Goal: Information Seeking & Learning: Learn about a topic

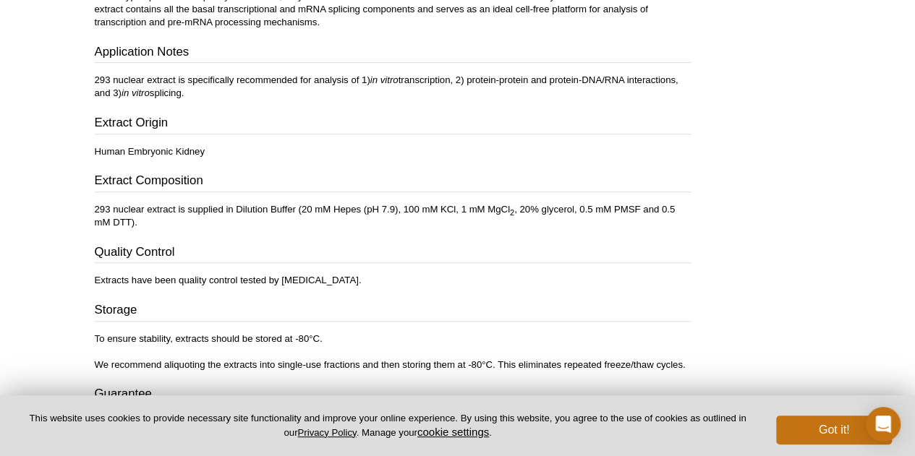
scroll to position [346, 0]
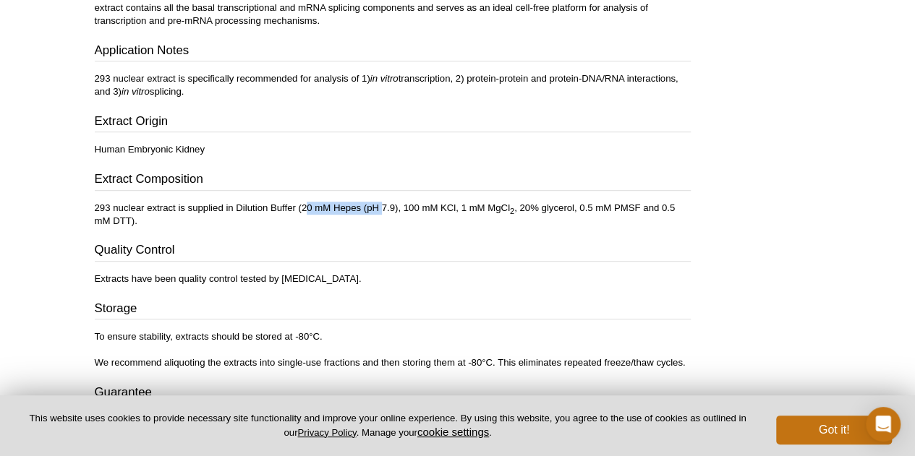
drag, startPoint x: 307, startPoint y: 207, endPoint x: 381, endPoint y: 203, distance: 74.6
click at [381, 203] on p "293 nuclear extract is supplied in Dilution Buffer (20 mM Hepes (pH 7.9), 100 m…" at bounding box center [393, 215] width 596 height 26
drag, startPoint x: 411, startPoint y: 205, endPoint x: 463, endPoint y: 203, distance: 52.1
click at [463, 203] on p "293 nuclear extract is supplied in Dilution Buffer (20 mM Hepes (pH 7.9), 100 m…" at bounding box center [393, 215] width 596 height 26
drag, startPoint x: 483, startPoint y: 205, endPoint x: 524, endPoint y: 205, distance: 41.2
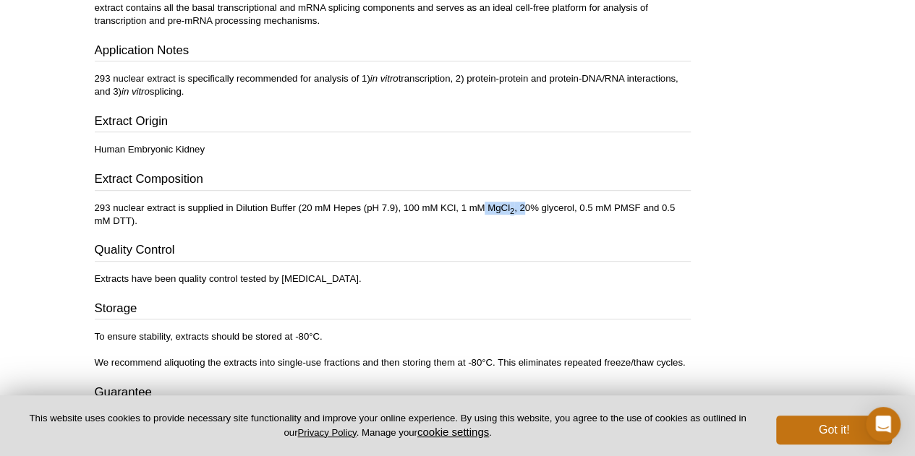
click at [524, 205] on p "293 nuclear extract is supplied in Dilution Buffer (20 mM Hepes (pH 7.9), 100 m…" at bounding box center [393, 215] width 596 height 26
drag, startPoint x: 545, startPoint y: 206, endPoint x: 583, endPoint y: 206, distance: 37.6
click at [583, 206] on p "293 nuclear extract is supplied in Dilution Buffer (20 mM Hepes (pH 7.9), 100 m…" at bounding box center [393, 215] width 596 height 26
drag, startPoint x: 604, startPoint y: 206, endPoint x: 669, endPoint y: 209, distance: 64.4
click at [669, 209] on p "293 nuclear extract is supplied in Dilution Buffer (20 mM Hepes (pH 7.9), 100 m…" at bounding box center [393, 215] width 596 height 26
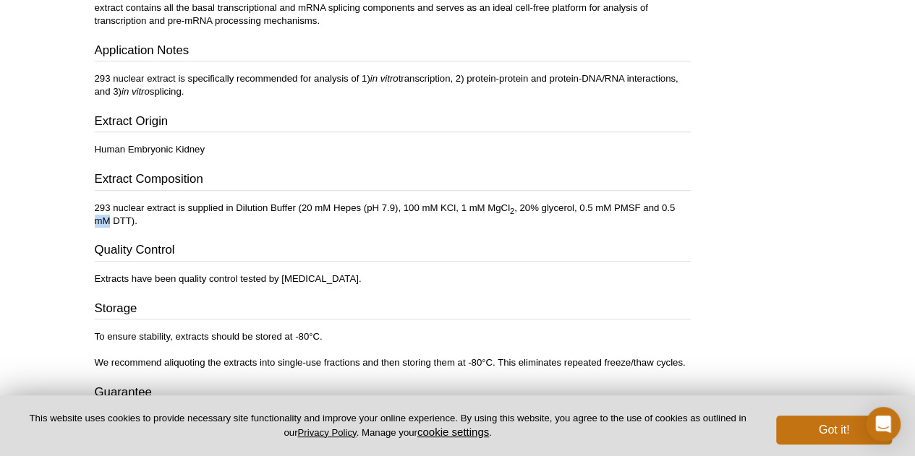
drag, startPoint x: 92, startPoint y: 219, endPoint x: 108, endPoint y: 218, distance: 15.9
click at [108, 218] on div "Feedback Print 293 nuclear extract Catalog No: 36033 Format: 200 µg €255 Add to…" at bounding box center [388, 118] width 603 height 699
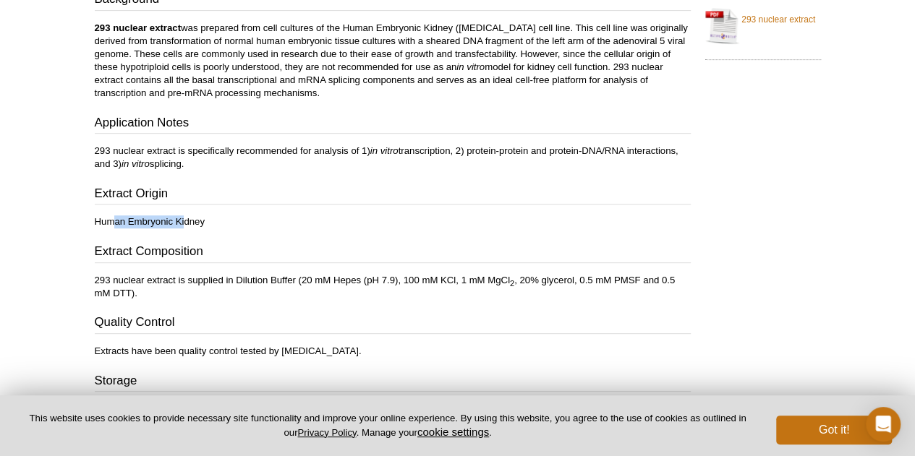
drag, startPoint x: 115, startPoint y: 216, endPoint x: 185, endPoint y: 213, distance: 70.2
click at [185, 215] on p "Human Embryonic Kidney" at bounding box center [393, 221] width 596 height 13
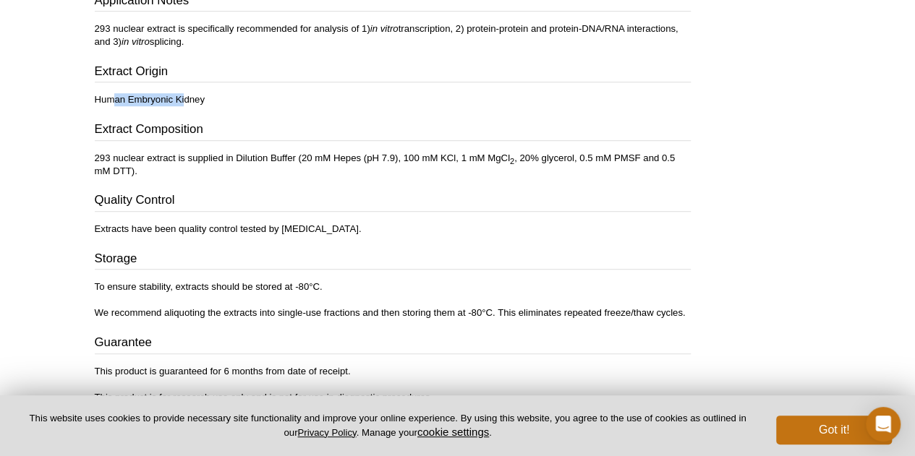
scroll to position [418, 0]
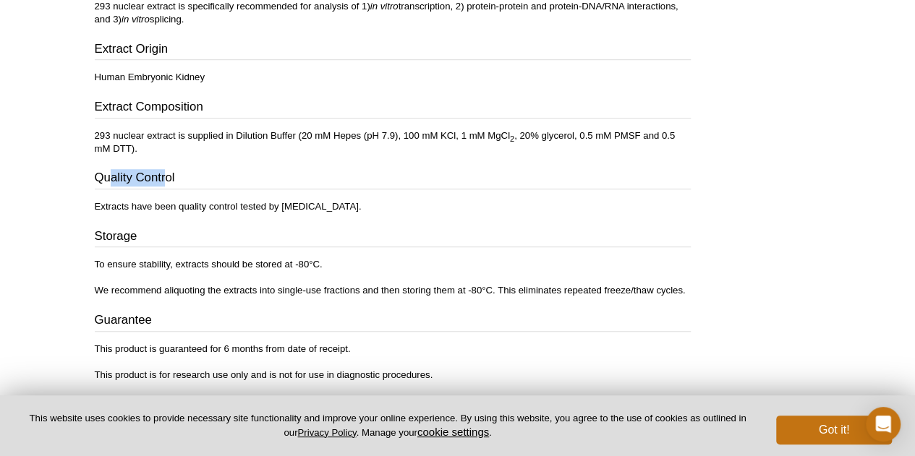
drag, startPoint x: 108, startPoint y: 174, endPoint x: 166, endPoint y: 168, distance: 58.2
click at [166, 169] on h3 "Quality Control" at bounding box center [393, 179] width 596 height 20
drag, startPoint x: 121, startPoint y: 207, endPoint x: 294, endPoint y: 205, distance: 172.1
click at [294, 205] on p "Extracts have been quality control tested by [MEDICAL_DATA]." at bounding box center [393, 206] width 596 height 13
click at [253, 203] on p "Extracts have been quality control tested by [MEDICAL_DATA]." at bounding box center [393, 206] width 596 height 13
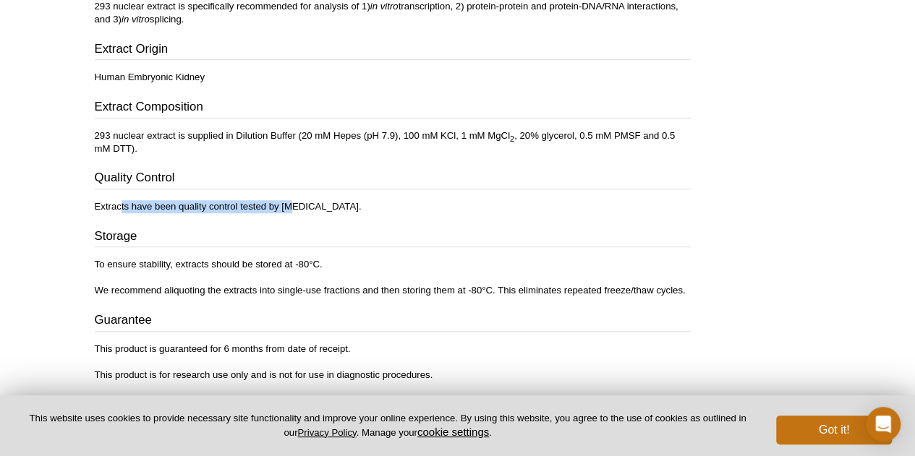
click at [274, 210] on p "Extracts have been quality control tested by [MEDICAL_DATA]." at bounding box center [393, 206] width 596 height 13
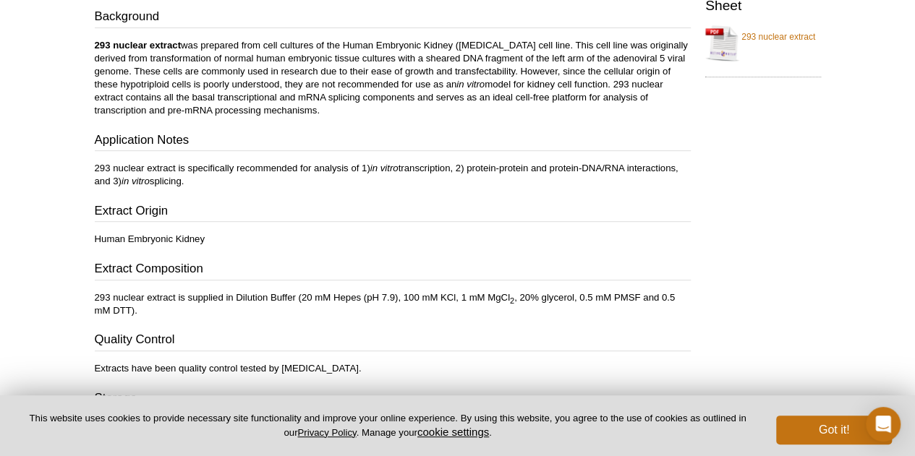
scroll to position [289, 0]
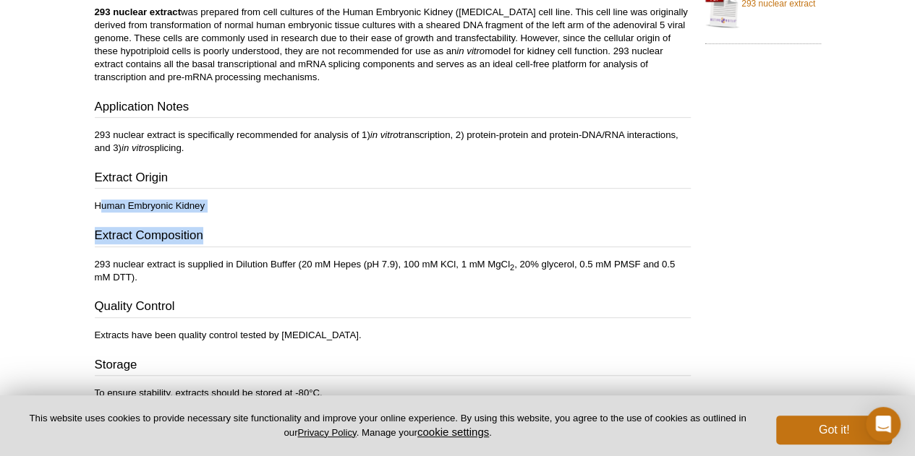
drag, startPoint x: 234, startPoint y: 220, endPoint x: 252, endPoint y: 223, distance: 18.3
click at [252, 223] on div "Contents 200 µg of 293 nuclear extract at 4.68 µg/µl. Background 293 nuclear ex…" at bounding box center [393, 129] width 596 height 425
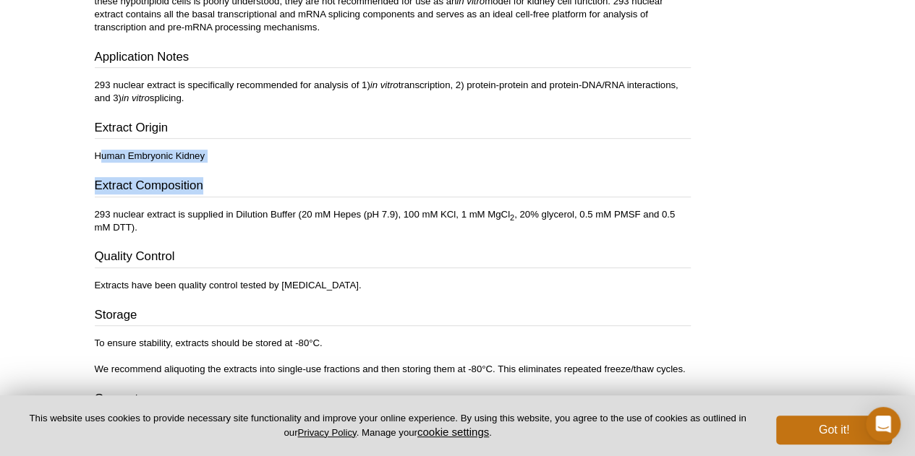
scroll to position [361, 0]
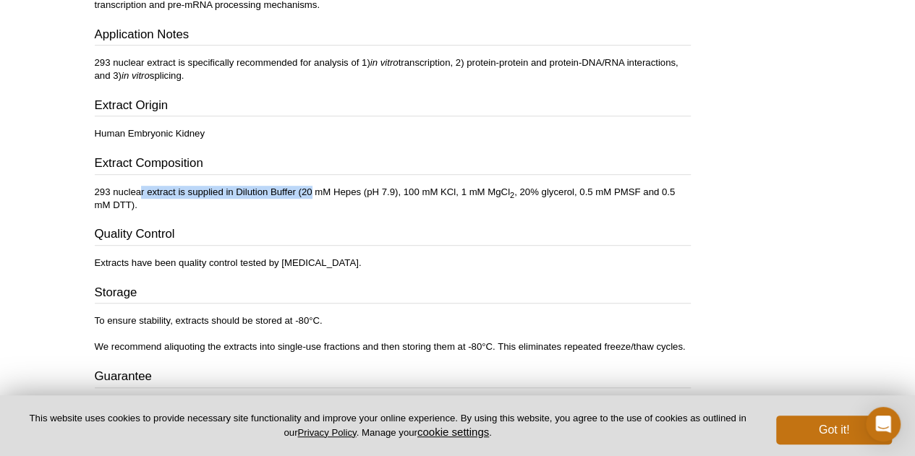
drag, startPoint x: 141, startPoint y: 190, endPoint x: 312, endPoint y: 196, distance: 171.4
click at [312, 196] on p "293 nuclear extract is supplied in Dilution Buffer (20 mM Hepes (pH 7.9), 100 m…" at bounding box center [393, 199] width 596 height 26
click at [271, 203] on p "293 nuclear extract is supplied in Dilution Buffer (20 mM Hepes (pH 7.9), 100 m…" at bounding box center [393, 199] width 596 height 26
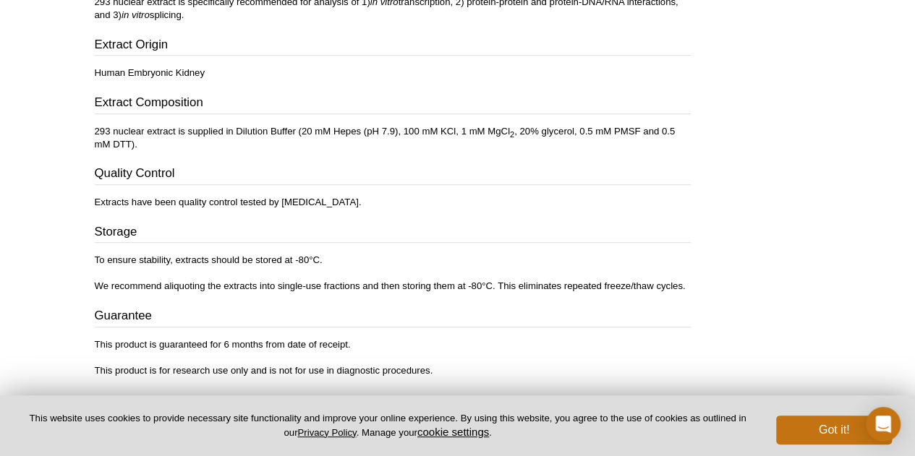
scroll to position [506, 0]
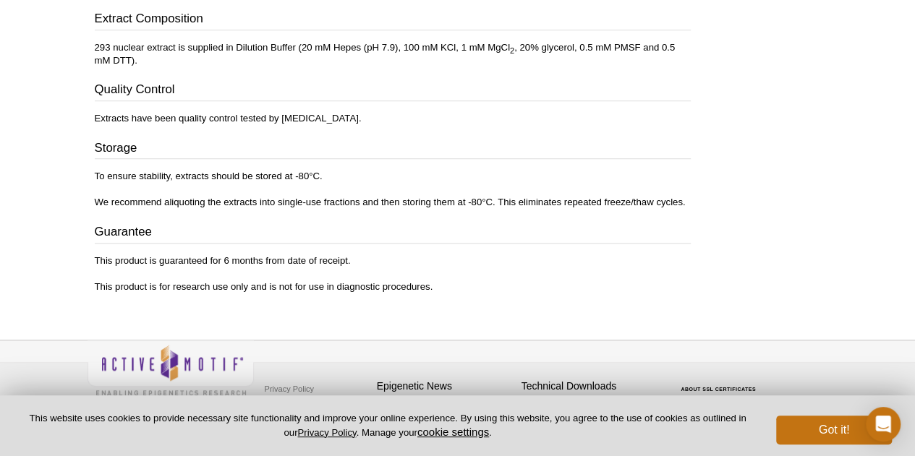
drag, startPoint x: 181, startPoint y: 181, endPoint x: 191, endPoint y: 184, distance: 10.4
click at [191, 184] on p "To ensure stability, extracts should be stored at -80°C. We recommend aliquotin…" at bounding box center [393, 189] width 596 height 39
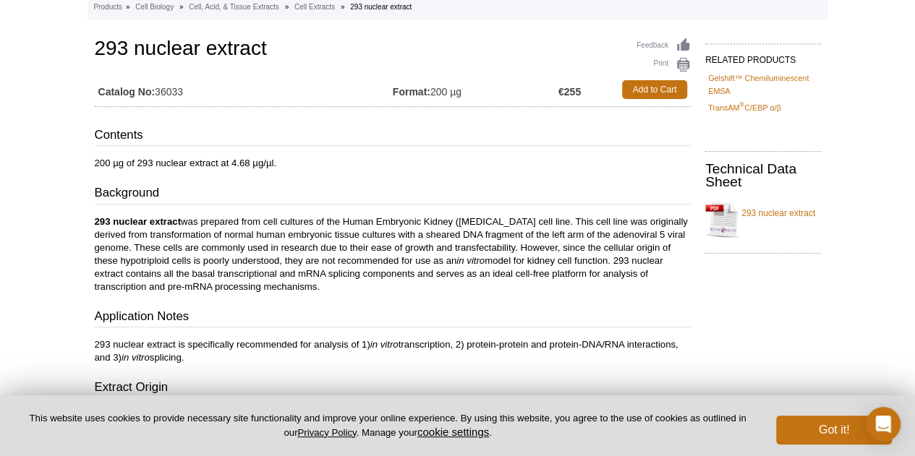
scroll to position [0, 0]
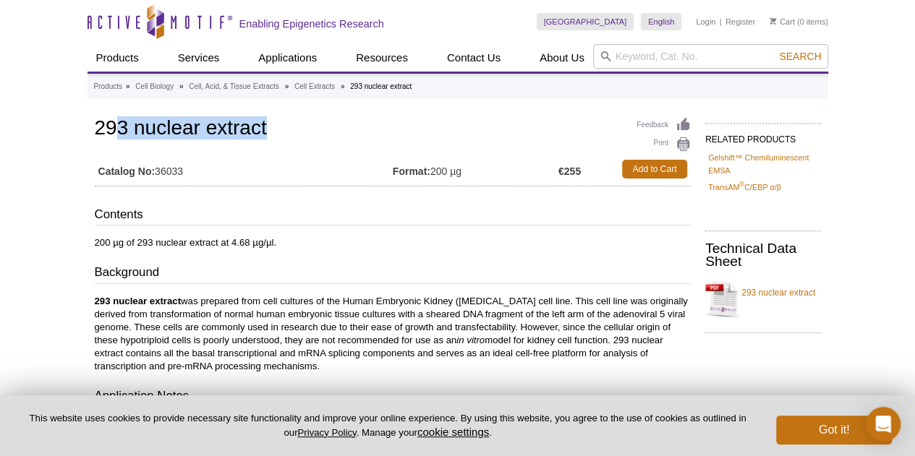
drag, startPoint x: 118, startPoint y: 135, endPoint x: 318, endPoint y: 131, distance: 200.3
click at [318, 131] on h1 "293 nuclear extract" at bounding box center [393, 129] width 596 height 25
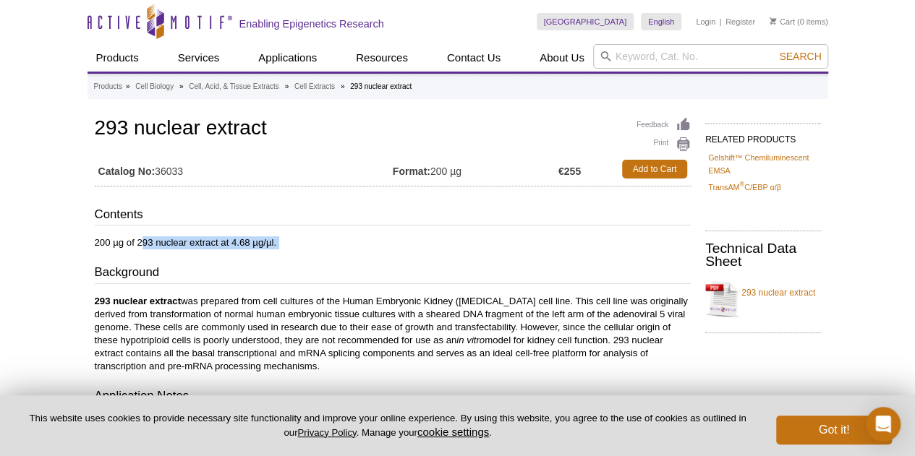
drag, startPoint x: 91, startPoint y: 249, endPoint x: 127, endPoint y: 247, distance: 36.3
click at [140, 244] on div "Feedback Print 293 nuclear extract Catalog No: 36033 Format: 200 µg €255 Add to…" at bounding box center [388, 463] width 603 height 699
click at [126, 247] on p "200 µg of 293 nuclear extract at 4.68 µg/µl." at bounding box center [393, 242] width 596 height 13
drag, startPoint x: 104, startPoint y: 244, endPoint x: 140, endPoint y: 244, distance: 35.4
click at [140, 244] on p "200 µg of 293 nuclear extract at 4.68 µg/µl." at bounding box center [393, 242] width 596 height 13
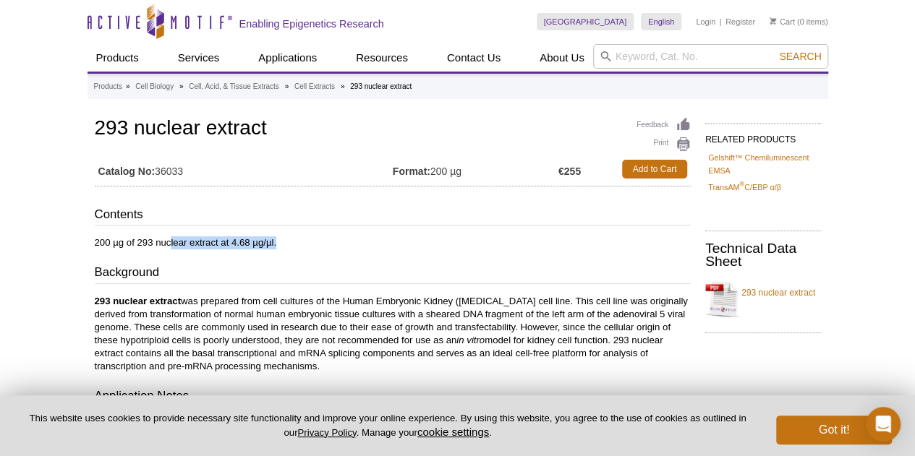
drag, startPoint x: 170, startPoint y: 248, endPoint x: 279, endPoint y: 242, distance: 109.3
click at [279, 242] on p "200 µg of 293 nuclear extract at 4.68 µg/µl." at bounding box center [393, 242] width 596 height 13
click at [280, 244] on p "200 µg of 293 nuclear extract at 4.68 µg/µl." at bounding box center [393, 242] width 596 height 13
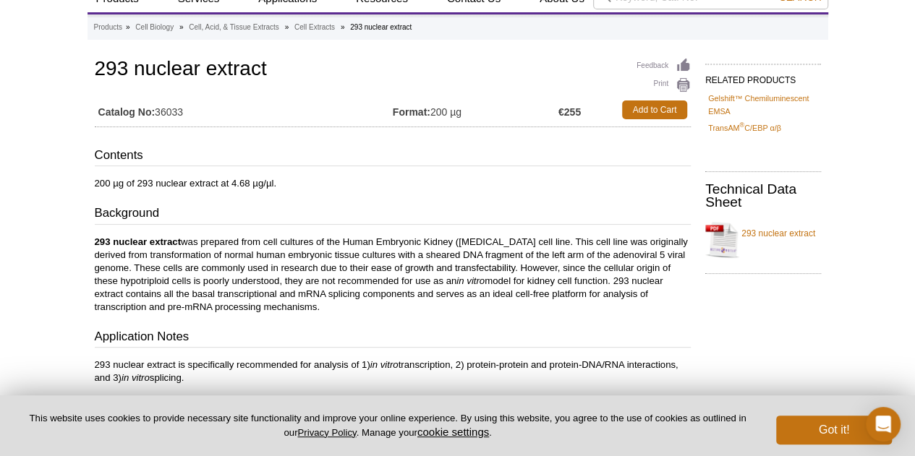
scroll to position [72, 0]
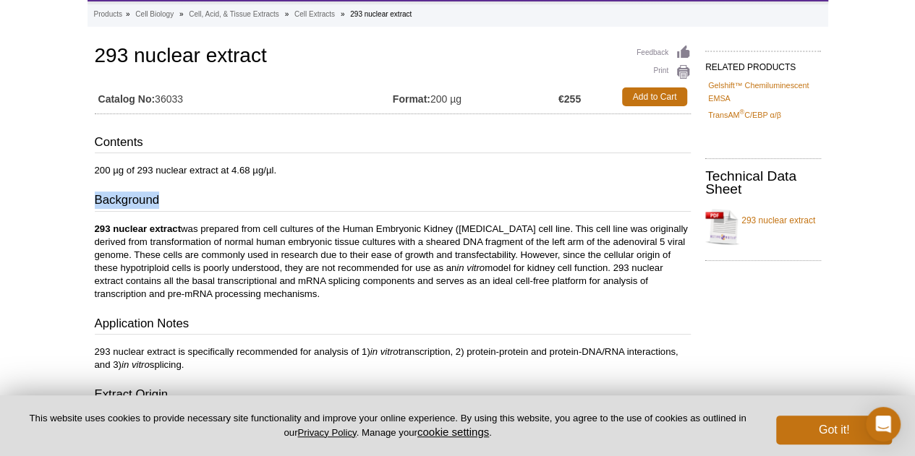
drag, startPoint x: 105, startPoint y: 208, endPoint x: 168, endPoint y: 206, distance: 62.9
click at [168, 206] on div "Active Motif Logo Enabling Epigenetics Research 0 Search Skip to content Active…" at bounding box center [457, 414] width 915 height 972
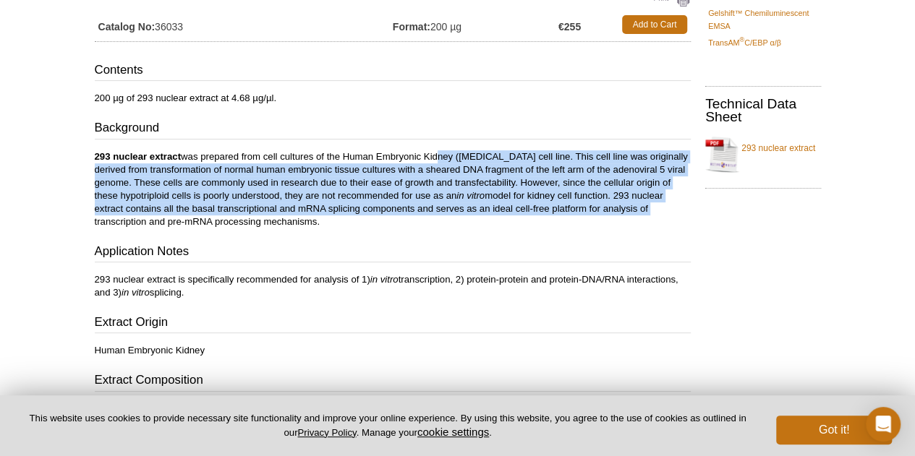
drag, startPoint x: 435, startPoint y: 155, endPoint x: 641, endPoint y: 203, distance: 211.5
click at [646, 203] on p "293 nuclear extract was prepared from cell cultures of the Human Embryonic Kidn…" at bounding box center [393, 189] width 596 height 78
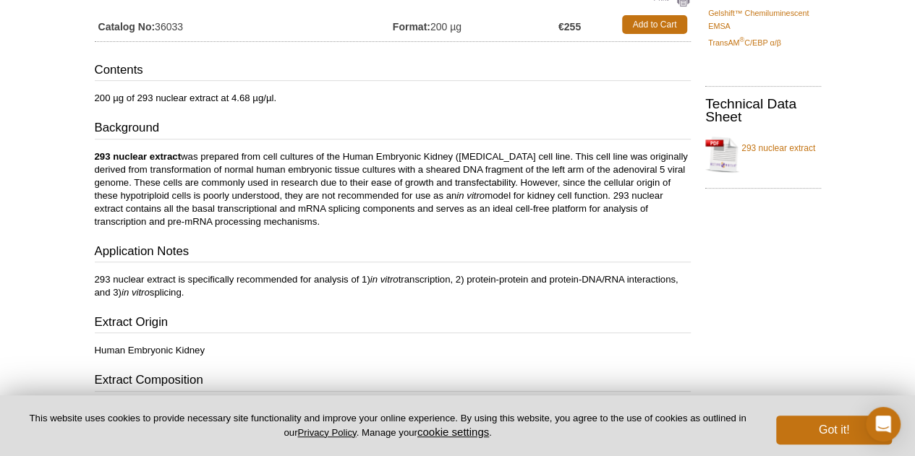
click at [364, 151] on p "293 nuclear extract was prepared from cell cultures of the Human Embryonic Kidn…" at bounding box center [393, 189] width 596 height 78
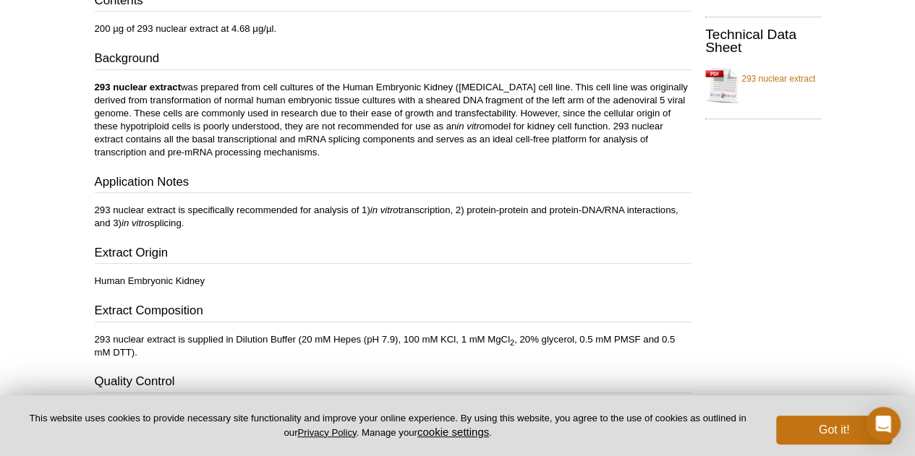
scroll to position [217, 0]
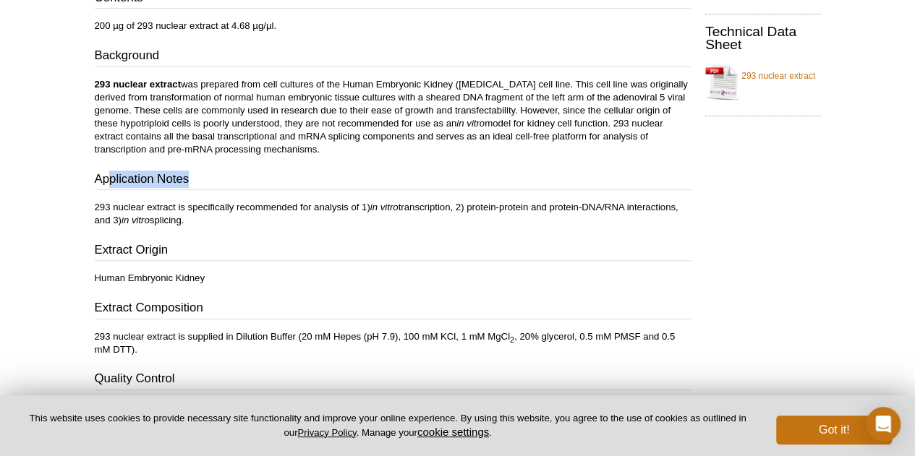
drag, startPoint x: 107, startPoint y: 180, endPoint x: 189, endPoint y: 176, distance: 81.8
click at [189, 176] on h3 "Application Notes" at bounding box center [393, 181] width 596 height 20
drag, startPoint x: 108, startPoint y: 204, endPoint x: 272, endPoint y: 213, distance: 163.6
click at [275, 215] on p "293 nuclear extract is specifically recommended for analysis of 1) in vitro tra…" at bounding box center [393, 214] width 596 height 26
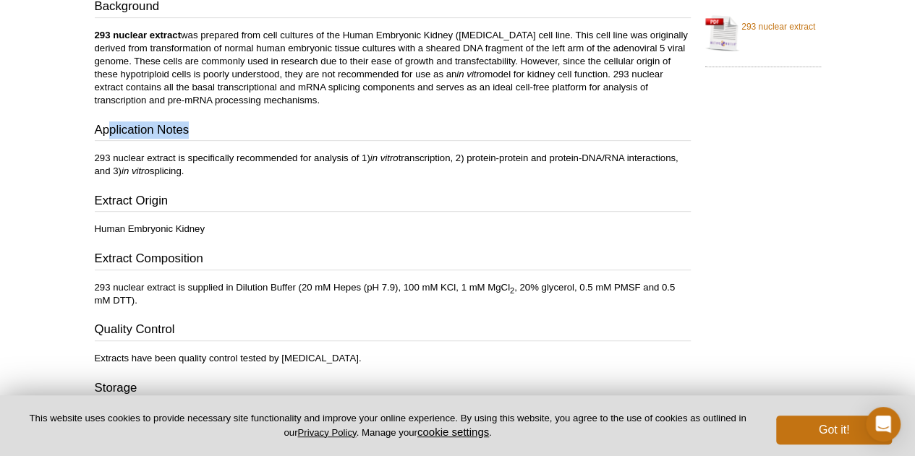
scroll to position [289, 0]
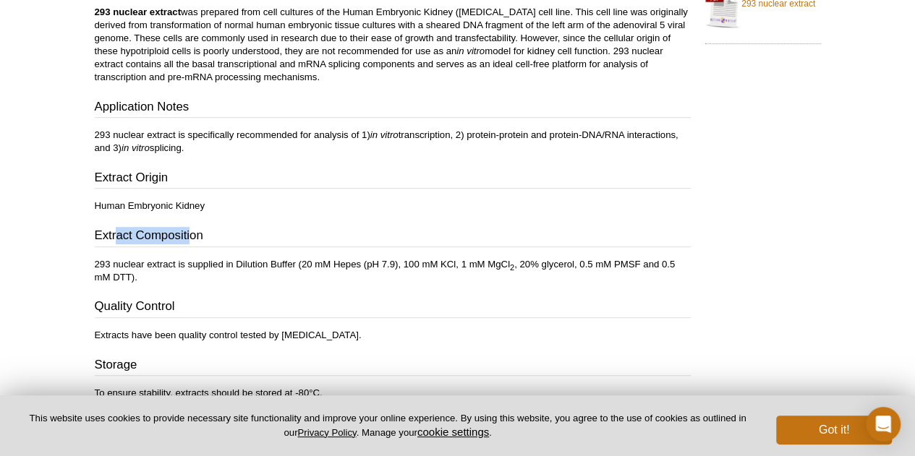
drag, startPoint x: 114, startPoint y: 235, endPoint x: 192, endPoint y: 241, distance: 77.6
click at [192, 241] on h3 "Extract Composition" at bounding box center [393, 237] width 596 height 20
click at [166, 262] on p "293 nuclear extract is supplied in Dilution Buffer (20 mM Hepes (pH 7.9), 100 m…" at bounding box center [393, 271] width 596 height 26
drag, startPoint x: 95, startPoint y: 263, endPoint x: 236, endPoint y: 264, distance: 140.3
click at [236, 264] on p "293 nuclear extract is supplied in Dilution Buffer (20 mM Hepes (pH 7.9), 100 m…" at bounding box center [393, 271] width 596 height 26
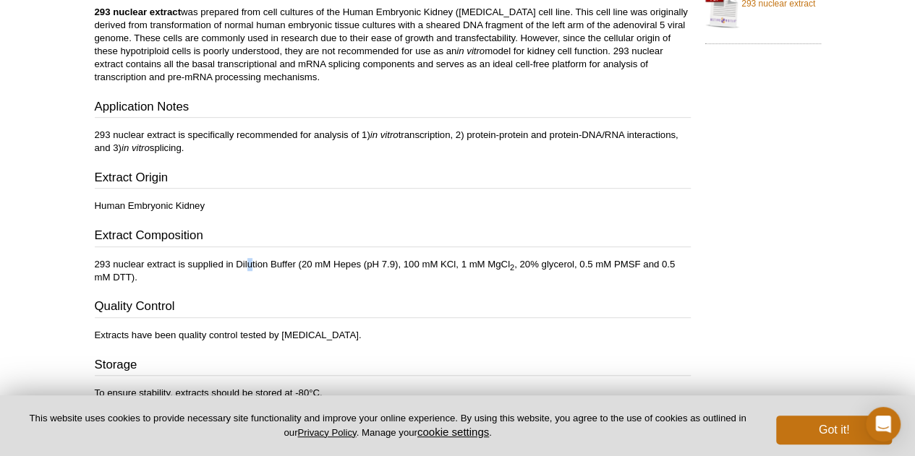
click at [250, 264] on p "293 nuclear extract is supplied in Dilution Buffer (20 mM Hepes (pH 7.9), 100 m…" at bounding box center [393, 271] width 596 height 26
drag, startPoint x: 279, startPoint y: 265, endPoint x: 291, endPoint y: 265, distance: 11.6
click at [280, 265] on p "293 nuclear extract is supplied in Dilution Buffer (20 mM Hepes (pH 7.9), 100 m…" at bounding box center [393, 271] width 596 height 26
click at [295, 265] on p "293 nuclear extract is supplied in Dilution Buffer (20 mM Hepes (pH 7.9), 100 m…" at bounding box center [393, 271] width 596 height 26
drag, startPoint x: 304, startPoint y: 264, endPoint x: 359, endPoint y: 264, distance: 54.9
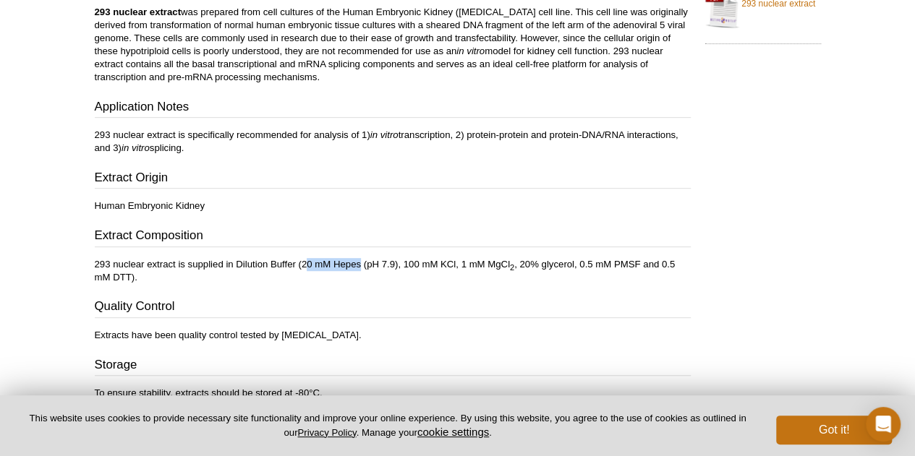
click at [359, 264] on p "293 nuclear extract is supplied in Dilution Buffer (20 mM Hepes (pH 7.9), 100 m…" at bounding box center [393, 271] width 596 height 26
click at [327, 260] on p "293 nuclear extract is supplied in Dilution Buffer (20 mM Hepes (pH 7.9), 100 m…" at bounding box center [393, 271] width 596 height 26
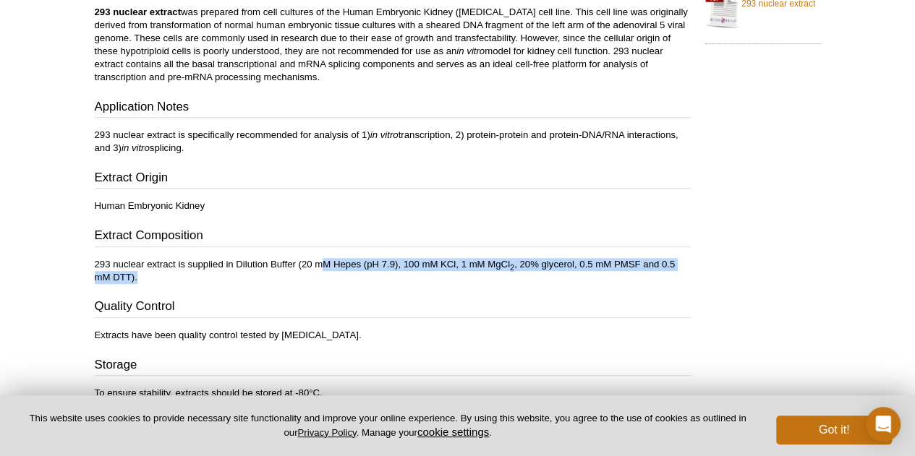
drag, startPoint x: 322, startPoint y: 260, endPoint x: 139, endPoint y: 275, distance: 184.3
click at [139, 275] on p "293 nuclear extract is supplied in Dilution Buffer (20 mM Hepes (pH 7.9), 100 m…" at bounding box center [393, 271] width 596 height 26
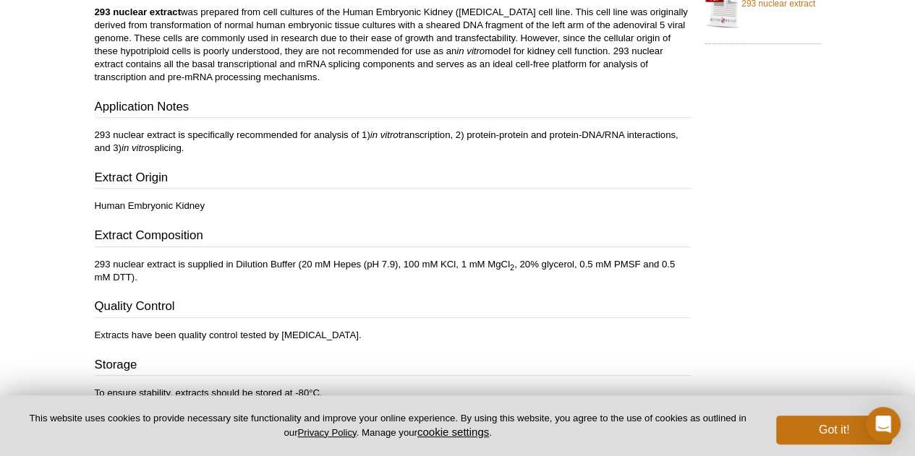
click at [149, 265] on p "293 nuclear extract is supplied in Dilution Buffer (20 mM Hepes (pH 7.9), 100 m…" at bounding box center [393, 271] width 596 height 26
drag, startPoint x: 97, startPoint y: 261, endPoint x: 266, endPoint y: 263, distance: 169.2
click at [266, 263] on p "293 nuclear extract is supplied in Dilution Buffer (20 mM Hepes (pH 7.9), 100 m…" at bounding box center [393, 271] width 596 height 26
click at [278, 264] on p "293 nuclear extract is supplied in Dilution Buffer (20 mM Hepes (pH 7.9), 100 m…" at bounding box center [393, 271] width 596 height 26
drag, startPoint x: 235, startPoint y: 265, endPoint x: 300, endPoint y: 265, distance: 65.1
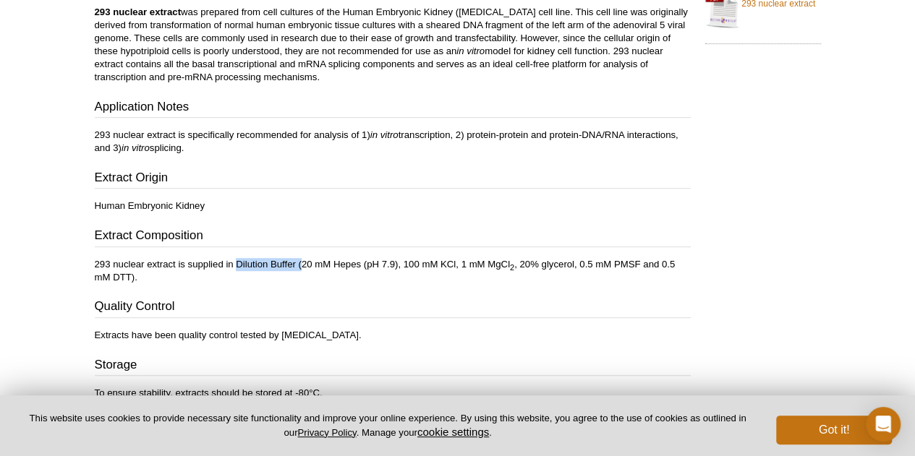
click at [300, 265] on p "293 nuclear extract is supplied in Dilution Buffer (20 mM Hepes (pH 7.9), 100 m…" at bounding box center [393, 271] width 596 height 26
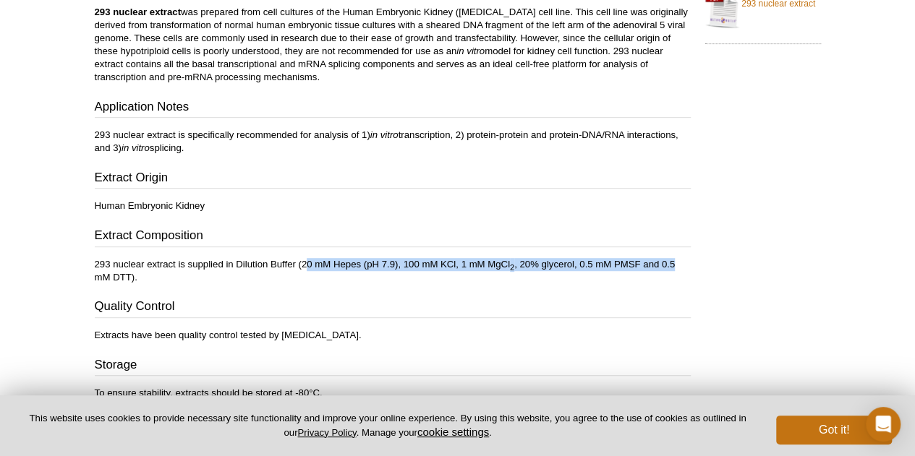
drag, startPoint x: 307, startPoint y: 264, endPoint x: 677, endPoint y: 260, distance: 369.4
click at [677, 260] on p "293 nuclear extract is supplied in Dilution Buffer (20 mM Hepes (pH 7.9), 100 m…" at bounding box center [393, 271] width 596 height 26
click at [686, 247] on div "Contents 200 µg of 293 nuclear extract at 4.68 µg/µl. Background 293 nuclear ex…" at bounding box center [393, 129] width 596 height 425
drag, startPoint x: 684, startPoint y: 262, endPoint x: 301, endPoint y: 262, distance: 383.2
click at [301, 262] on p "293 nuclear extract is supplied in Dilution Buffer (20 mM Hepes (pH 7.9), 100 m…" at bounding box center [393, 271] width 596 height 26
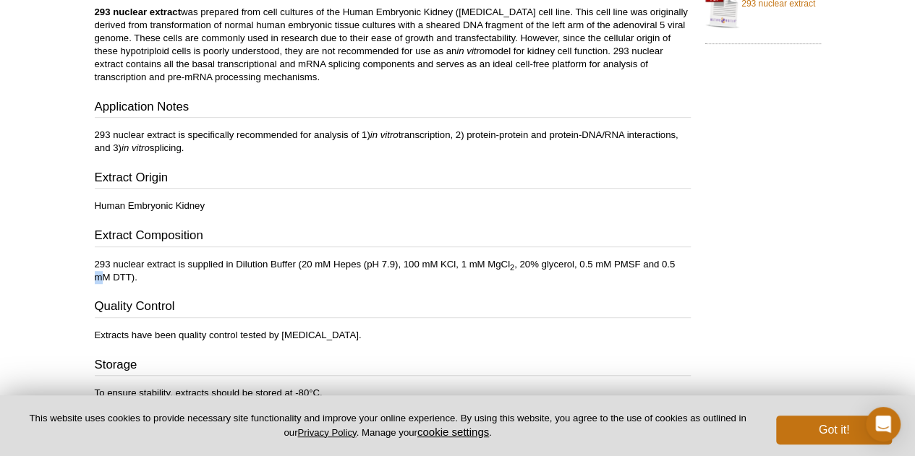
drag, startPoint x: 90, startPoint y: 278, endPoint x: 104, endPoint y: 277, distance: 13.8
click at [104, 277] on div "Feedback Print 293 nuclear extract Catalog No: 36033 Format: 200 µg €255 Add to…" at bounding box center [388, 174] width 603 height 699
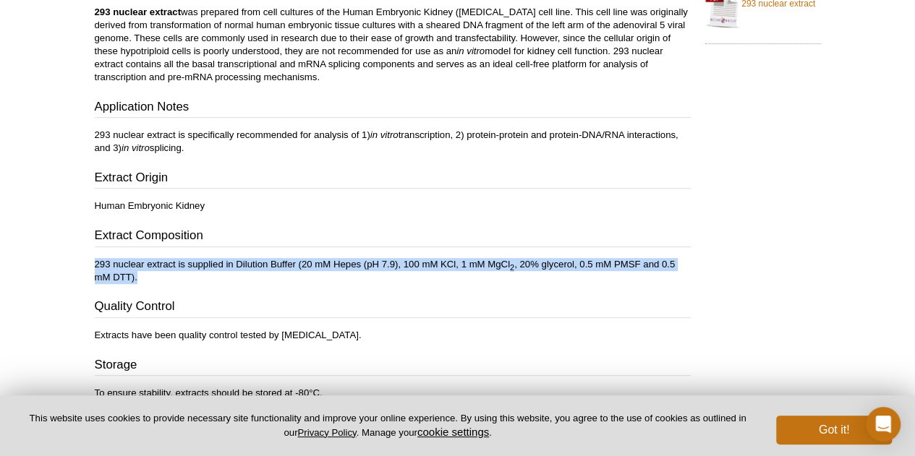
drag, startPoint x: 90, startPoint y: 262, endPoint x: 161, endPoint y: 281, distance: 74.0
click at [161, 281] on div "Feedback Print 293 nuclear extract Catalog No: 36033 Format: 200 µg €255 Add to…" at bounding box center [388, 174] width 603 height 699
copy p "293 nuclear extract is supplied in Dilution Buffer (20 mM Hepes (pH 7.9), 100 m…"
